Goal: Find specific page/section: Find specific page/section

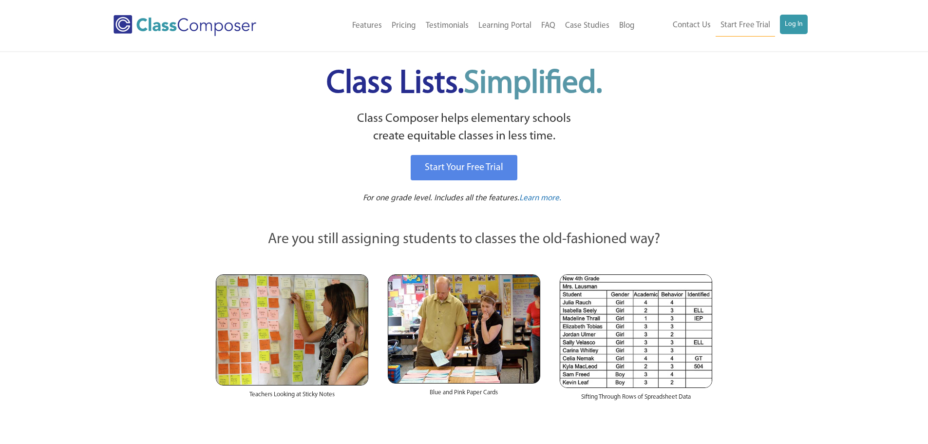
click at [809, 27] on div "Contact Us Start Free Trial Log In" at bounding box center [726, 26] width 175 height 22
click at [802, 26] on link "Log In" at bounding box center [794, 24] width 28 height 19
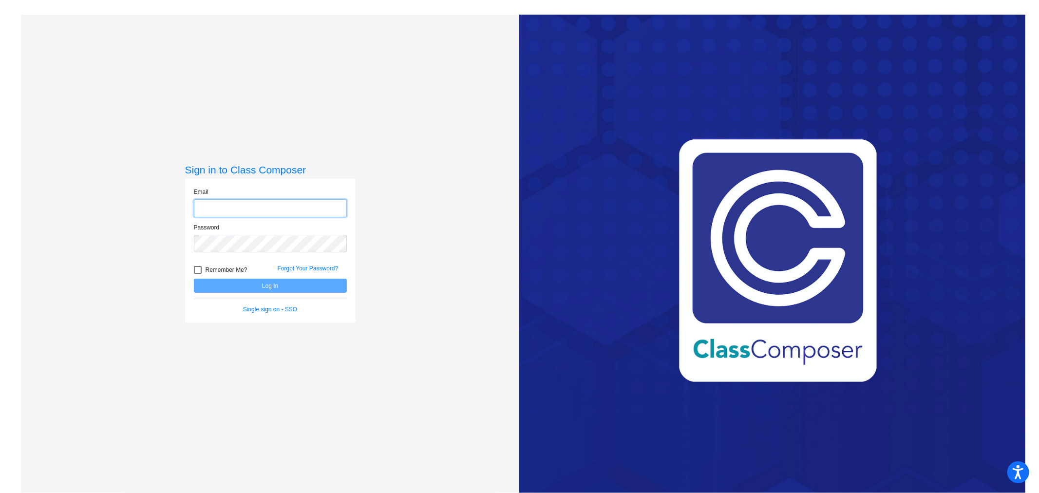
type input "aptera@monroe.wednet.edu"
click at [280, 288] on button "Log In" at bounding box center [270, 286] width 153 height 14
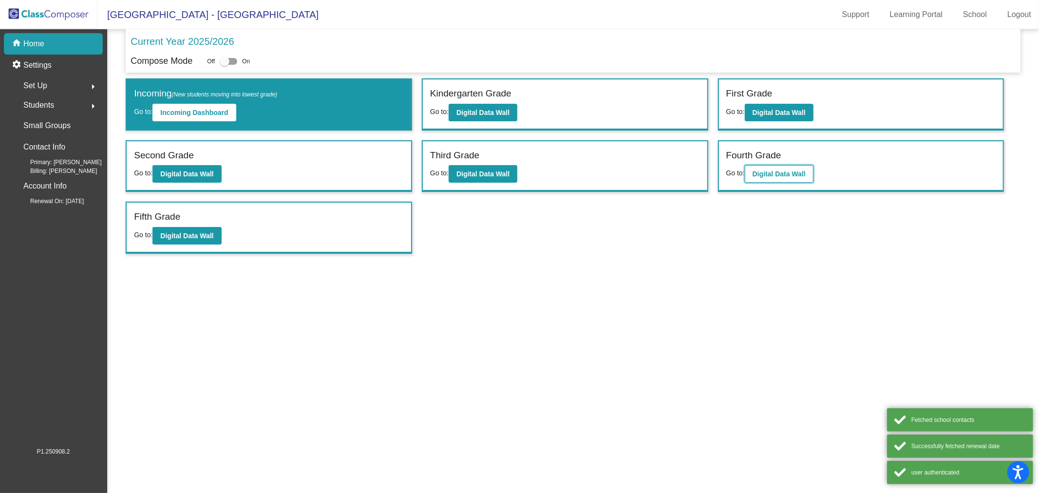
click at [773, 172] on b "Digital Data Wall" at bounding box center [778, 174] width 53 height 8
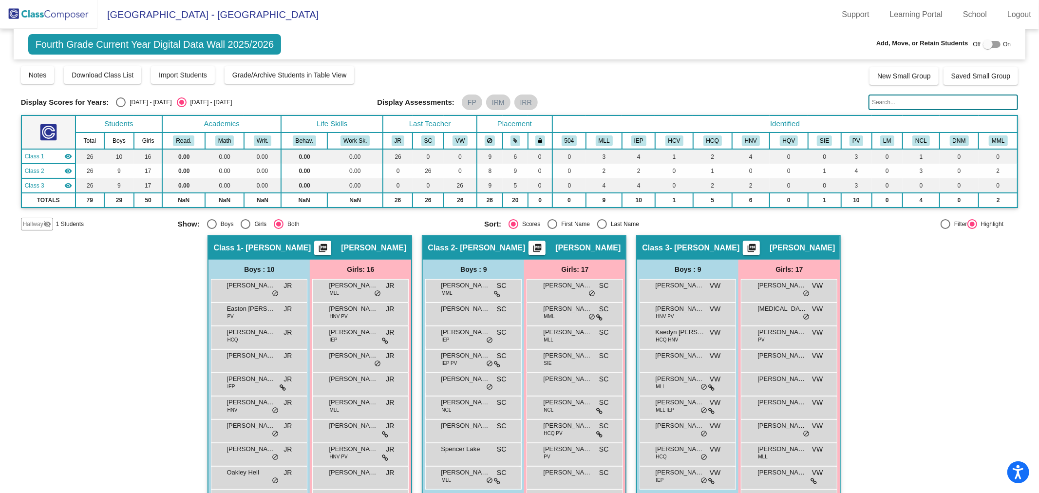
click at [906, 100] on input "text" at bounding box center [943, 102] width 150 height 16
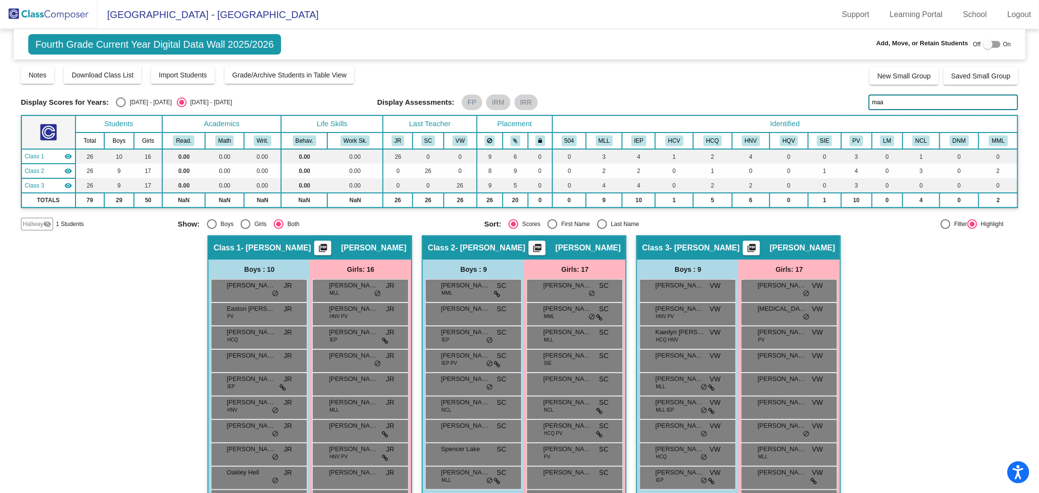
click at [889, 103] on input "maa" at bounding box center [943, 102] width 150 height 16
click at [890, 103] on input "maa" at bounding box center [943, 102] width 150 height 16
click at [894, 105] on input "rut" at bounding box center [943, 102] width 150 height 16
type input "rut"
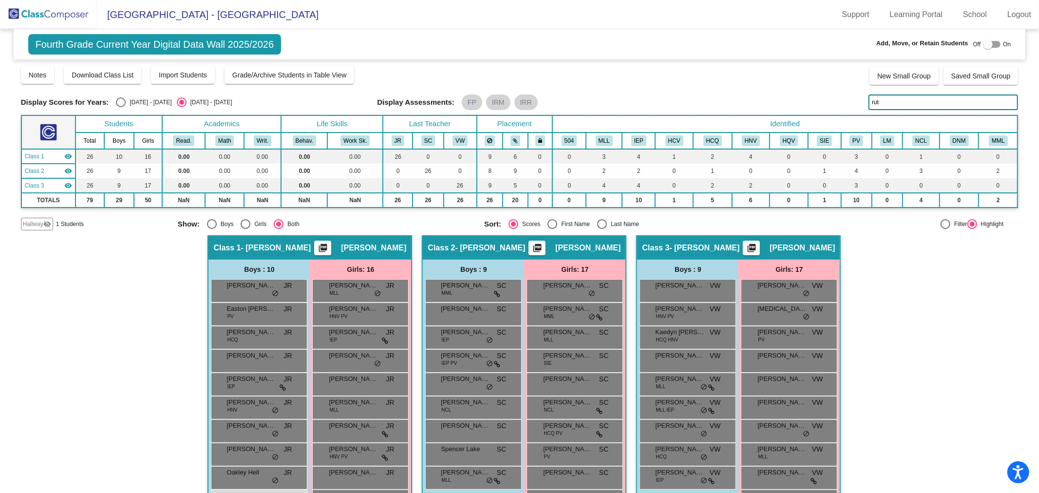
click at [49, 9] on img at bounding box center [48, 14] width 97 height 29
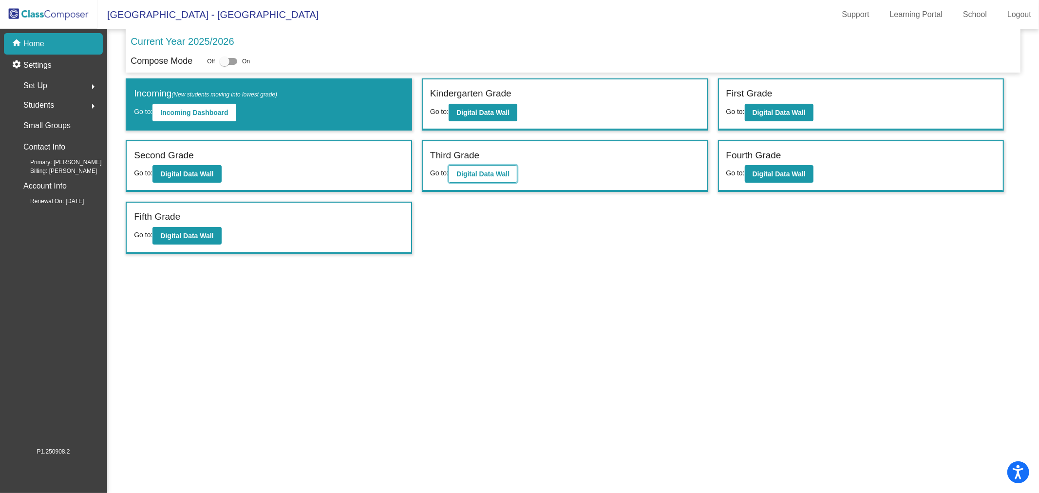
click at [491, 172] on b "Digital Data Wall" at bounding box center [482, 174] width 53 height 8
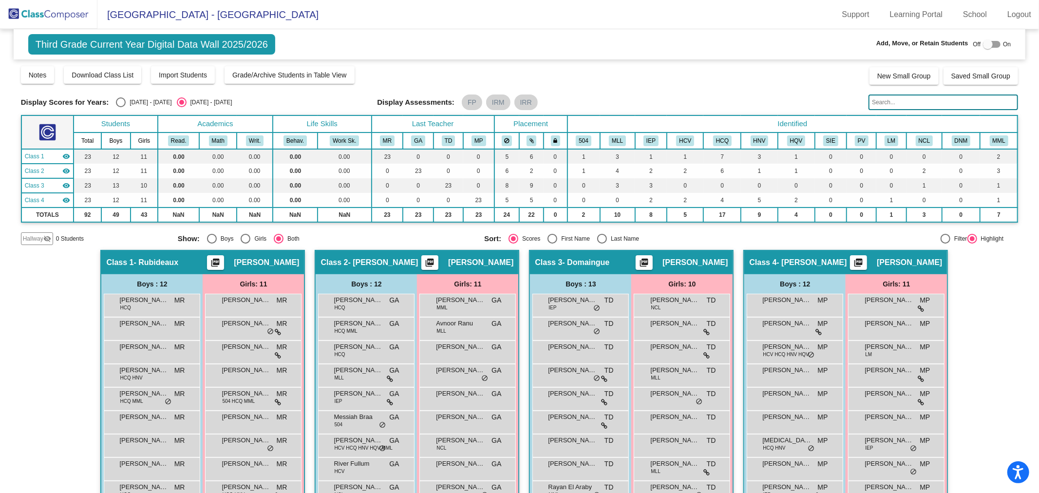
click at [903, 99] on input "text" at bounding box center [943, 102] width 150 height 16
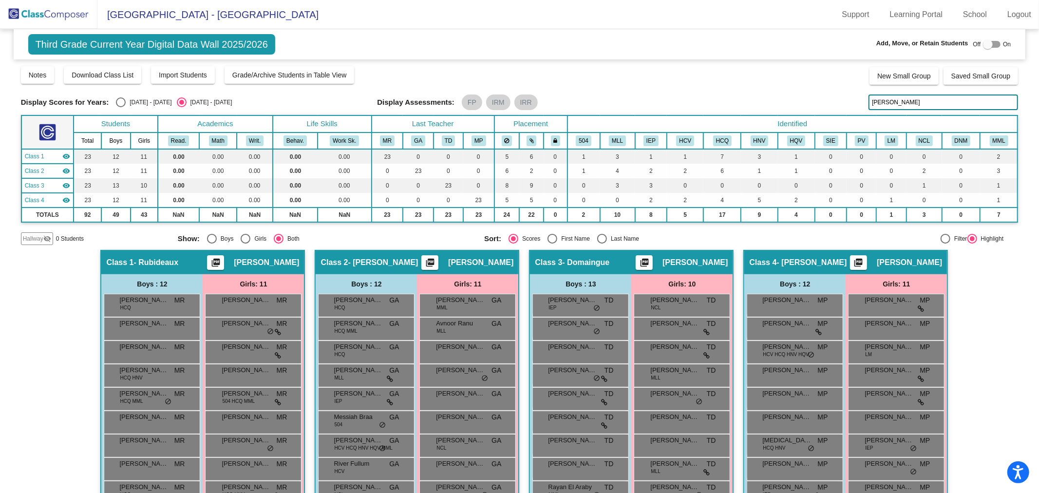
click at [890, 103] on input "nila" at bounding box center [943, 102] width 150 height 16
type input "nila"
click at [40, 19] on img at bounding box center [48, 14] width 97 height 29
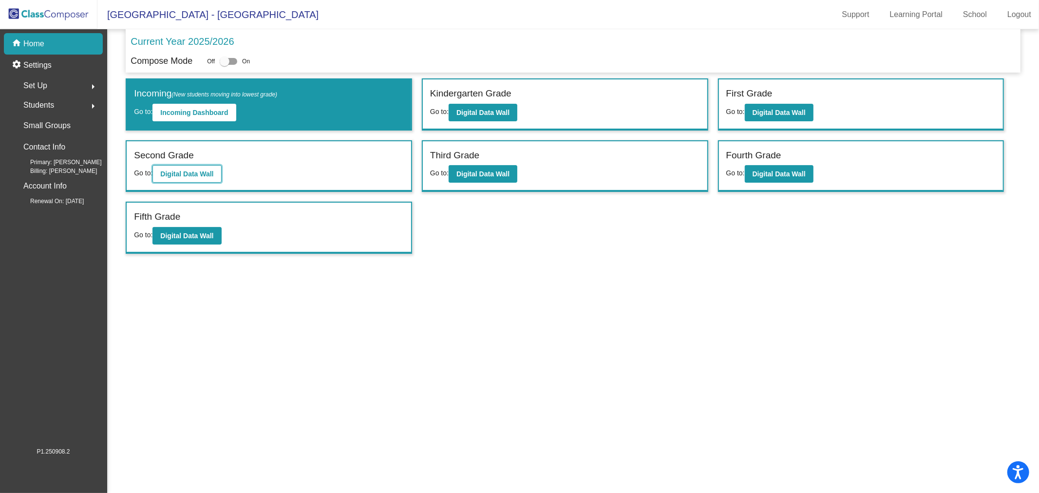
click at [192, 168] on button "Digital Data Wall" at bounding box center [186, 174] width 69 height 18
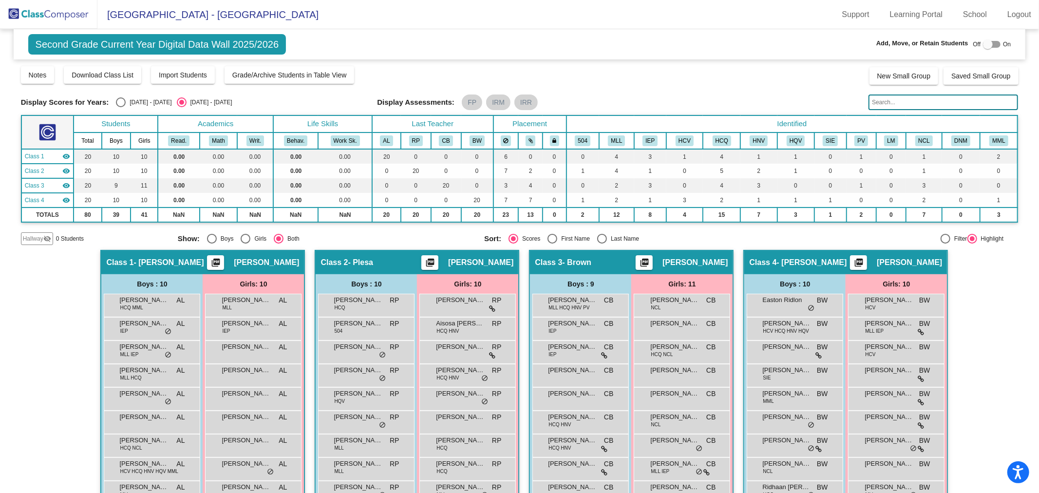
click at [926, 99] on input "text" at bounding box center [943, 102] width 150 height 16
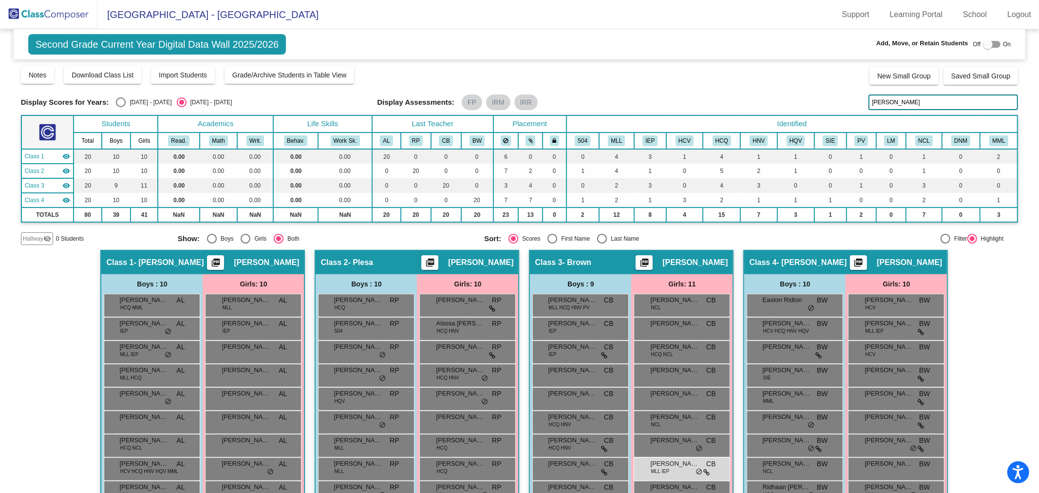
click at [904, 102] on input "nila" at bounding box center [943, 102] width 150 height 16
click at [902, 102] on input "nila" at bounding box center [943, 102] width 150 height 16
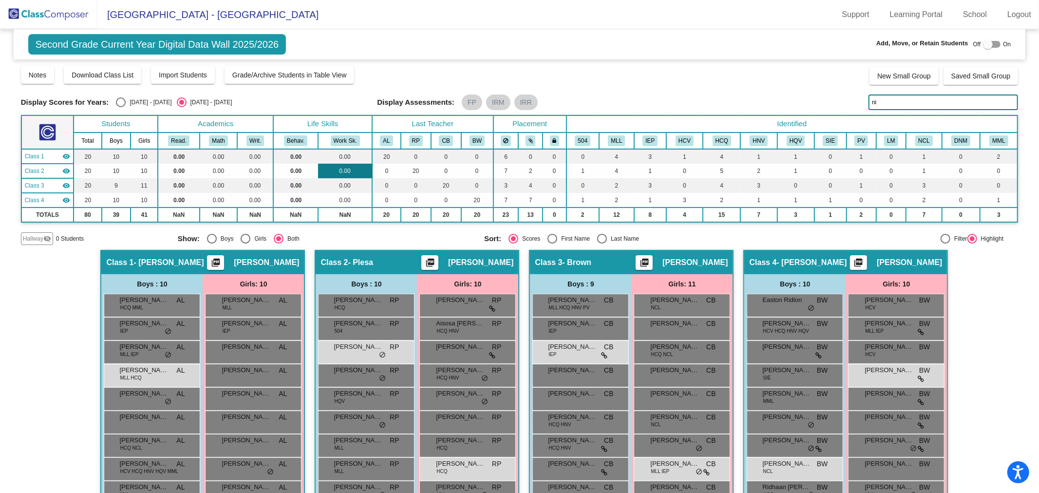
type input "n"
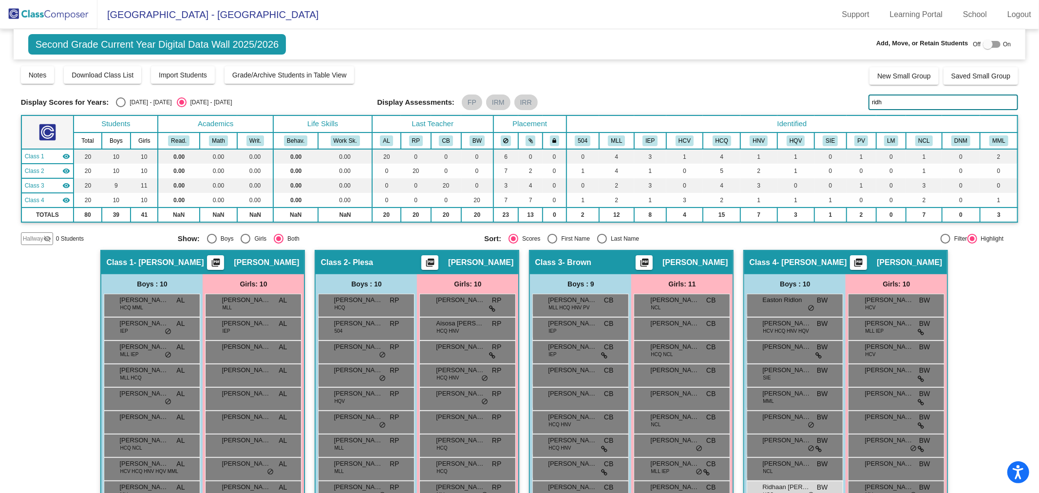
click at [896, 105] on input "ridh" at bounding box center [943, 102] width 150 height 16
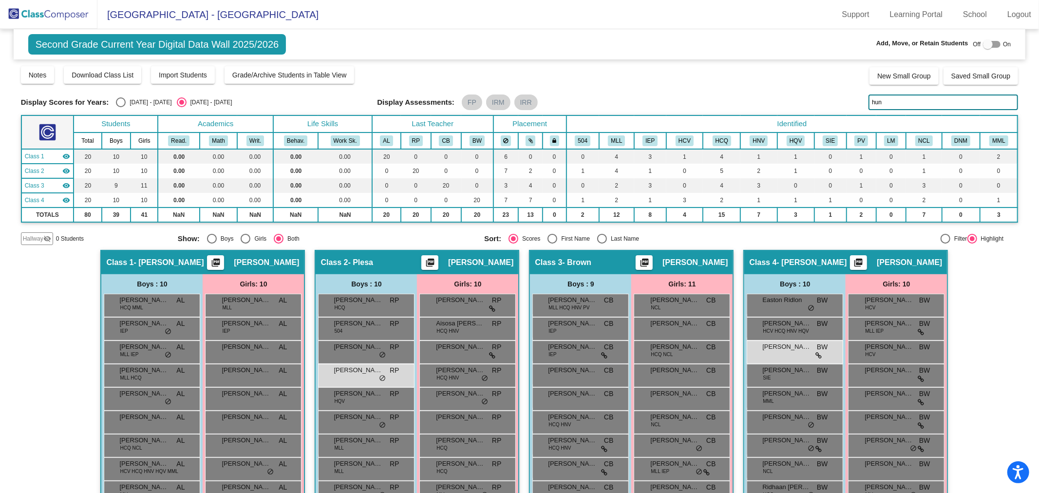
type input "hunt"
click at [894, 103] on input "hunt" at bounding box center [943, 102] width 150 height 16
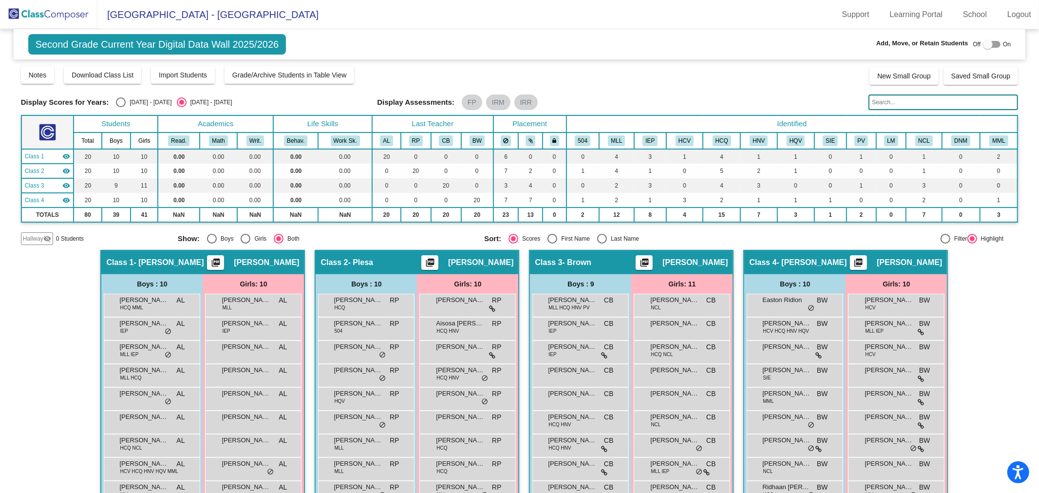
click at [55, 12] on img at bounding box center [48, 14] width 97 height 29
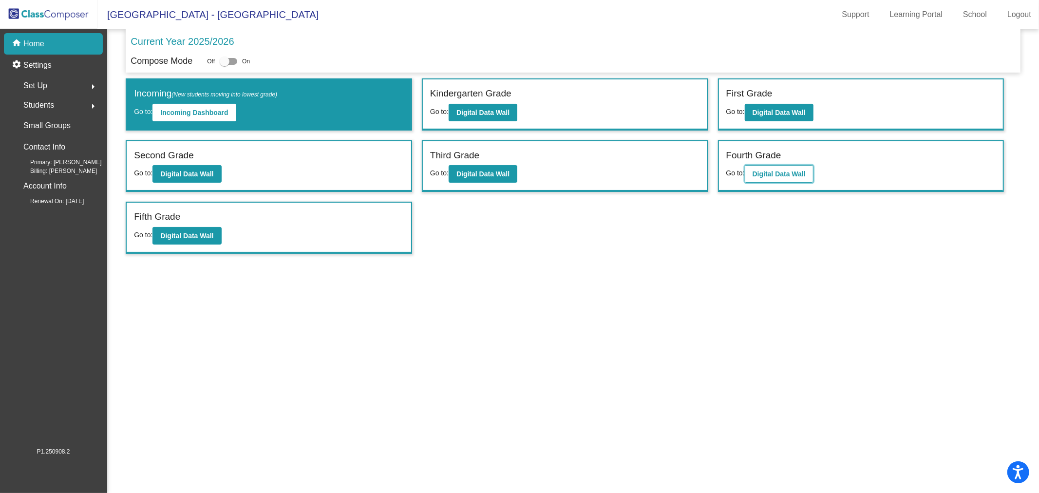
click at [768, 170] on b "Digital Data Wall" at bounding box center [778, 174] width 53 height 8
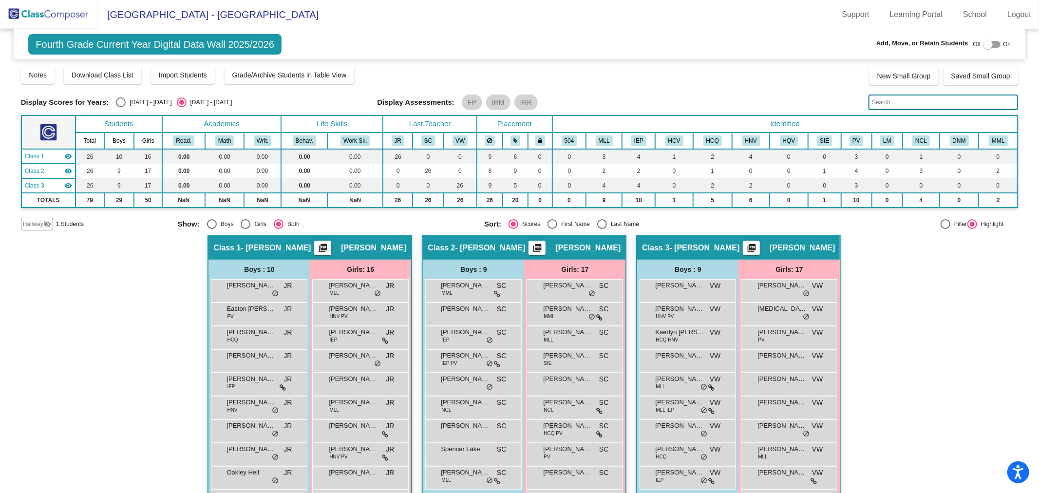
click at [926, 106] on input "text" at bounding box center [943, 102] width 150 height 16
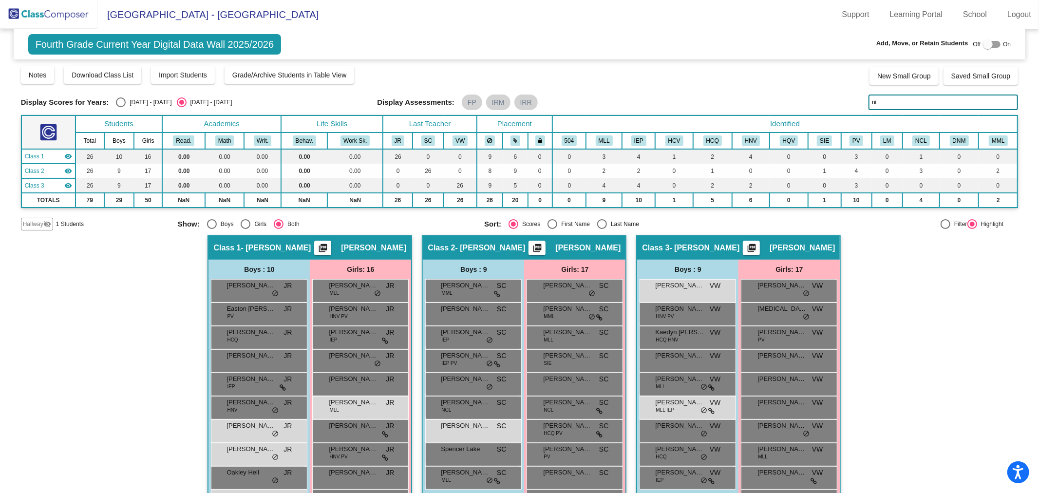
type input "n"
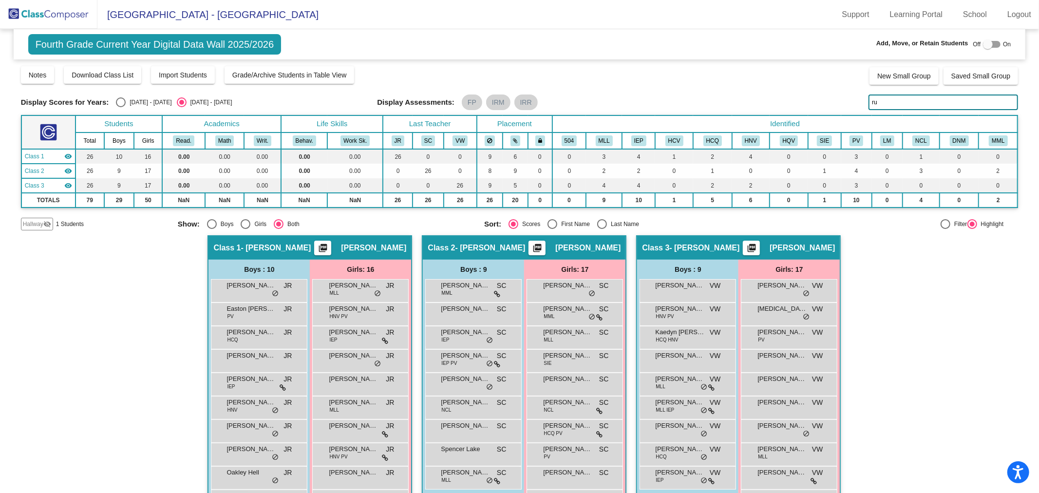
type input "rut"
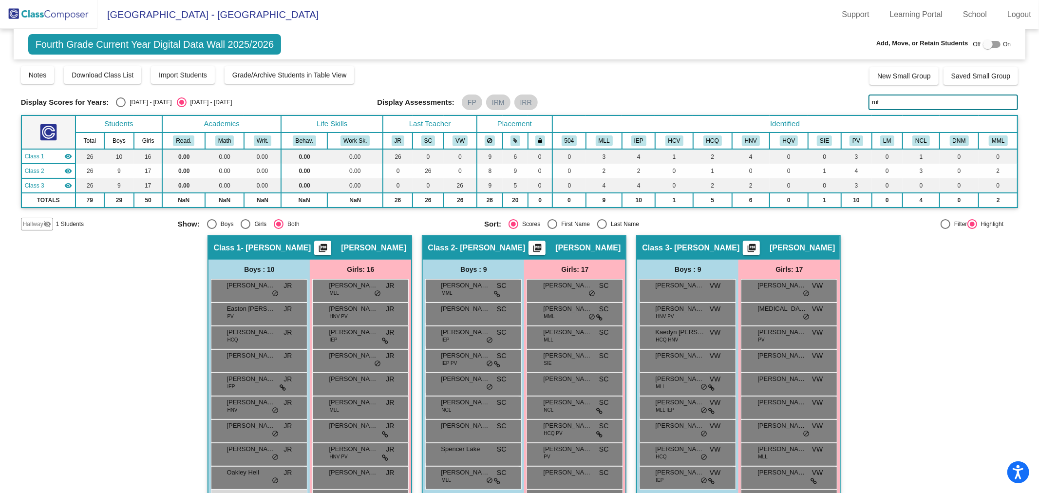
click at [901, 103] on input "rut" at bounding box center [943, 102] width 150 height 16
